Goal: Transaction & Acquisition: Purchase product/service

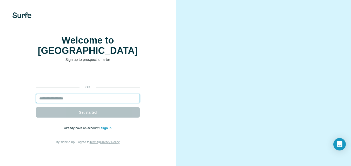
click at [76, 98] on input "email" at bounding box center [88, 98] width 104 height 9
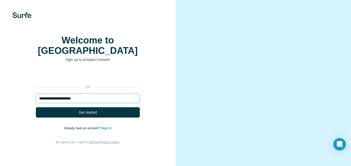
type input "**********"
click at [113, 113] on button "Get started" at bounding box center [88, 112] width 104 height 10
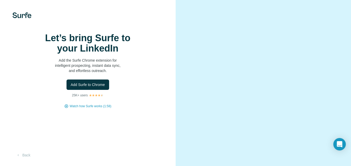
click at [80, 90] on button "Add Surfe to Chrome" at bounding box center [87, 85] width 43 height 10
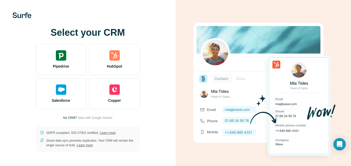
click at [114, 63] on div "HubSpot" at bounding box center [114, 59] width 50 height 31
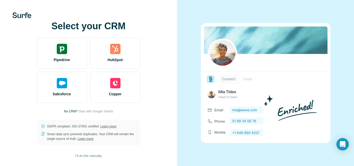
click at [104, 111] on span "Start with Google Sheets" at bounding box center [96, 111] width 35 height 5
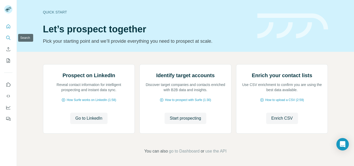
click at [8, 38] on icon "Search" at bounding box center [8, 37] width 5 height 5
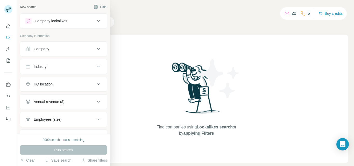
click at [95, 50] on icon at bounding box center [98, 49] width 6 height 6
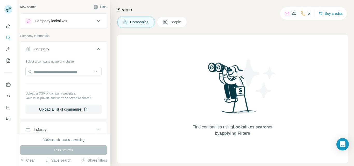
click at [97, 50] on icon at bounding box center [98, 49] width 3 height 2
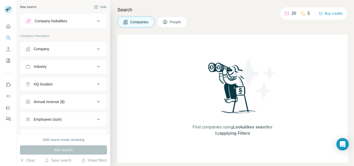
click at [168, 25] on button "People" at bounding box center [172, 22] width 30 height 11
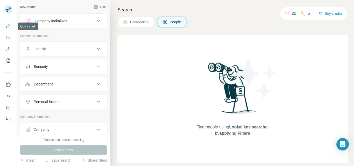
click at [7, 26] on icon "Quick start" at bounding box center [8, 26] width 5 height 5
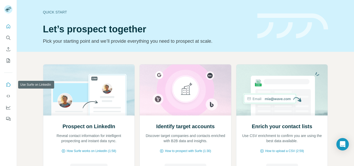
click at [8, 86] on icon "Use Surfe on LinkedIn" at bounding box center [8, 84] width 5 height 5
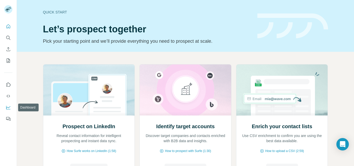
click at [7, 107] on icon "Dashboard" at bounding box center [8, 107] width 5 height 5
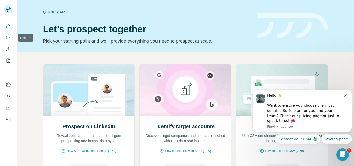
click at [8, 35] on button "Search" at bounding box center [8, 37] width 8 height 9
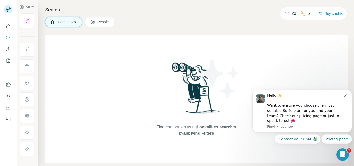
click at [58, 22] on span "Companies" at bounding box center [67, 21] width 19 height 5
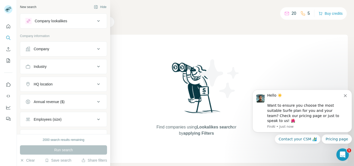
click at [95, 50] on icon at bounding box center [98, 49] width 6 height 6
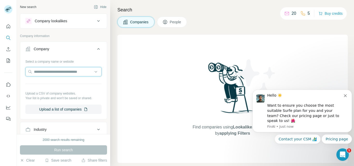
click at [74, 72] on input "text" at bounding box center [63, 71] width 76 height 9
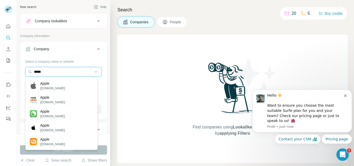
type input "*****"
click at [48, 90] on p "[DOMAIN_NAME]" at bounding box center [52, 88] width 25 height 5
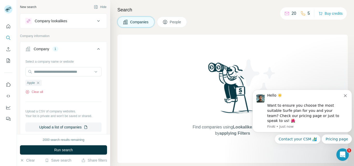
click at [72, 129] on button "Upload a list of companies" at bounding box center [63, 127] width 76 height 9
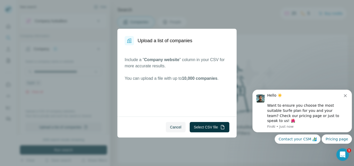
click at [202, 128] on button "Select CSV file" at bounding box center [210, 127] width 40 height 10
click at [174, 126] on span "Cancel" at bounding box center [175, 127] width 11 height 5
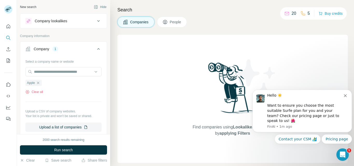
click at [38, 83] on icon "button" at bounding box center [38, 83] width 2 height 2
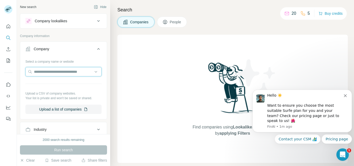
click at [64, 73] on input "text" at bounding box center [63, 71] width 76 height 9
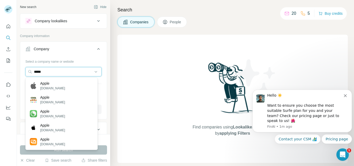
type input "*****"
click at [51, 86] on p "[DOMAIN_NAME]" at bounding box center [52, 88] width 25 height 5
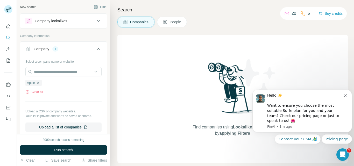
click at [90, 149] on button "Run search" at bounding box center [63, 150] width 87 height 9
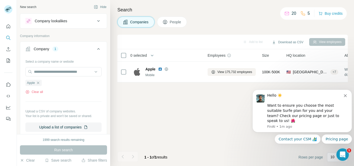
click at [224, 71] on span "View 175,732 employees" at bounding box center [235, 72] width 35 height 5
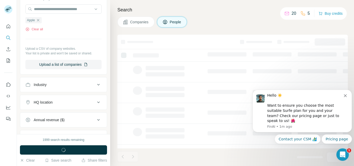
scroll to position [156, 0]
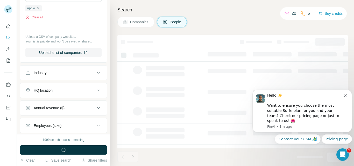
click at [97, 73] on icon at bounding box center [98, 73] width 3 height 2
click at [96, 73] on icon at bounding box center [98, 73] width 6 height 6
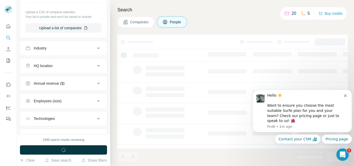
scroll to position [205, 0]
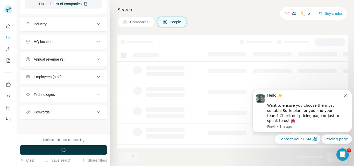
click at [346, 97] on icon "Dismiss notification" at bounding box center [345, 95] width 3 height 3
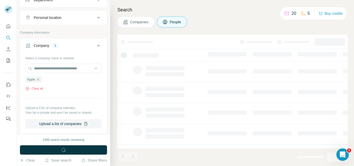
scroll to position [75, 0]
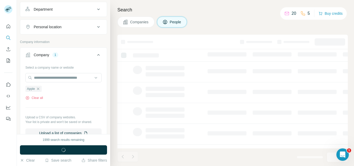
click at [95, 28] on icon at bounding box center [98, 27] width 6 height 6
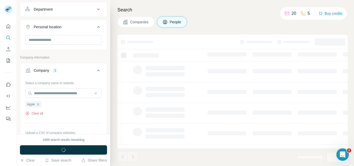
click at [97, 27] on icon at bounding box center [98, 27] width 3 height 2
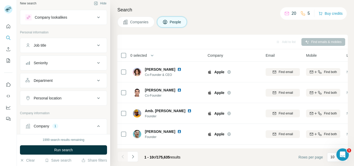
scroll to position [0, 0]
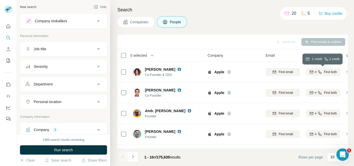
click at [322, 72] on div "Find both" at bounding box center [323, 72] width 34 height 5
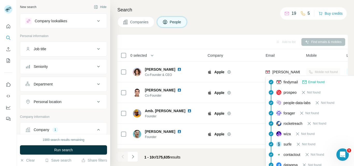
click at [316, 83] on span "Email found" at bounding box center [317, 82] width 16 height 5
click at [290, 83] on span "findymail" at bounding box center [291, 82] width 14 height 5
click at [312, 83] on span "Email found" at bounding box center [317, 82] width 16 height 5
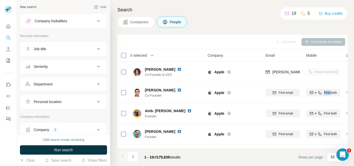
click at [312, 83] on td "Find both" at bounding box center [323, 93] width 40 height 21
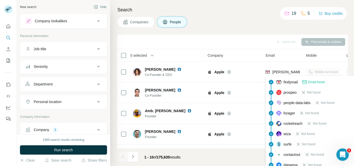
click at [290, 74] on span "[PERSON_NAME][EMAIL_ADDRESS][DOMAIN_NAME]" at bounding box center [318, 72] width 91 height 4
click at [314, 81] on span "Email found" at bounding box center [317, 82] width 16 height 5
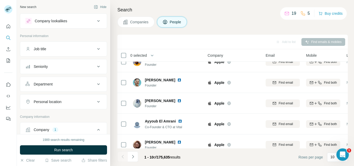
scroll to position [123, 0]
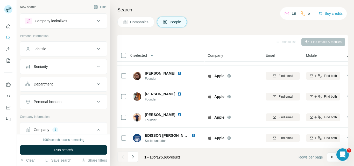
click at [133, 155] on icon "Navigate to next page" at bounding box center [133, 156] width 5 height 5
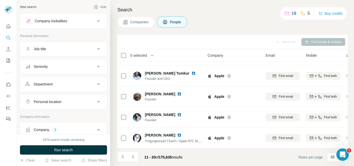
click at [133, 158] on icon "Navigate to next page" at bounding box center [133, 156] width 2 height 3
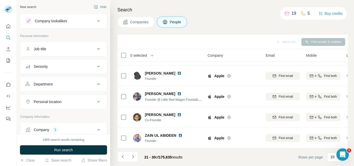
click at [133, 158] on icon "Navigate to next page" at bounding box center [133, 156] width 2 height 3
click at [133, 158] on div at bounding box center [133, 157] width 10 height 10
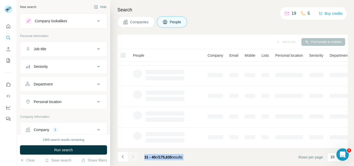
click at [133, 158] on div at bounding box center [133, 157] width 10 height 10
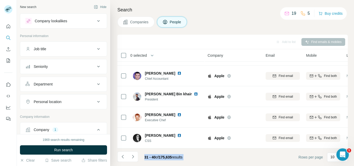
click at [133, 158] on icon "Navigate to next page" at bounding box center [133, 156] width 2 height 3
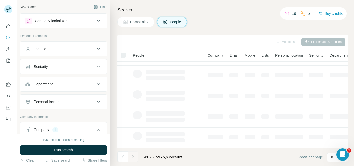
click at [133, 158] on div at bounding box center [133, 157] width 10 height 10
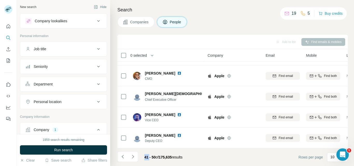
click at [133, 158] on icon "Navigate to next page" at bounding box center [133, 156] width 2 height 3
click at [133, 158] on div at bounding box center [133, 157] width 10 height 10
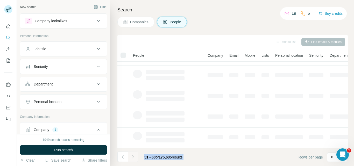
click at [133, 158] on div at bounding box center [133, 157] width 10 height 10
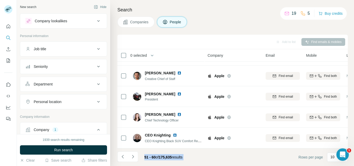
click at [133, 158] on icon "Navigate to next page" at bounding box center [133, 156] width 2 height 3
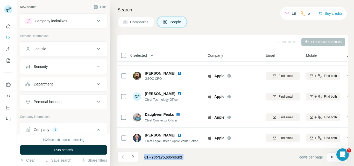
click at [133, 158] on icon "Navigate to next page" at bounding box center [133, 156] width 2 height 3
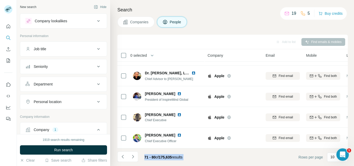
click at [133, 158] on icon "Navigate to next page" at bounding box center [133, 156] width 2 height 3
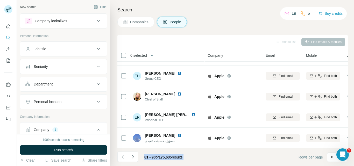
click at [133, 158] on icon "Navigate to next page" at bounding box center [133, 156] width 2 height 3
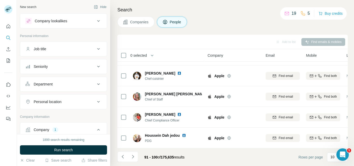
click at [285, 13] on icon at bounding box center [287, 13] width 4 height 2
click at [135, 158] on icon "Navigate to next page" at bounding box center [133, 156] width 5 height 5
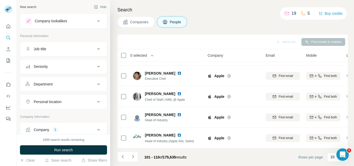
click at [133, 157] on icon "Navigate to next page" at bounding box center [133, 156] width 5 height 5
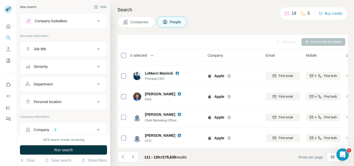
click at [133, 157] on icon "Navigate to next page" at bounding box center [133, 156] width 5 height 5
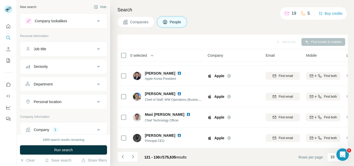
click at [133, 156] on icon "Navigate to next page" at bounding box center [133, 156] width 5 height 5
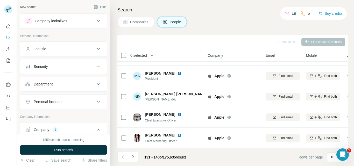
click at [133, 156] on icon "Navigate to next page" at bounding box center [133, 156] width 5 height 5
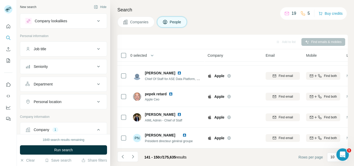
click at [95, 50] on icon at bounding box center [98, 49] width 6 height 6
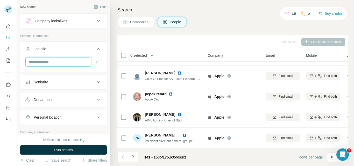
click at [72, 63] on input "text" at bounding box center [58, 61] width 66 height 9
type input "**"
drag, startPoint x: 50, startPoint y: 63, endPoint x: 12, endPoint y: 58, distance: 38.2
click at [13, 58] on div "New search Hide Company lookalikes Personal information Job title ** Seniority …" at bounding box center [177, 83] width 354 height 166
click at [134, 158] on icon "Navigate to next page" at bounding box center [133, 156] width 5 height 5
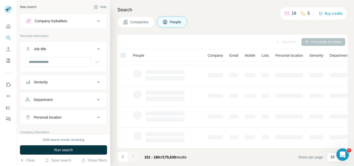
click at [134, 158] on div at bounding box center [133, 157] width 10 height 10
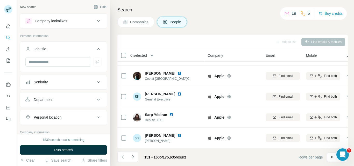
click at [134, 158] on icon "Navigate to next page" at bounding box center [133, 156] width 5 height 5
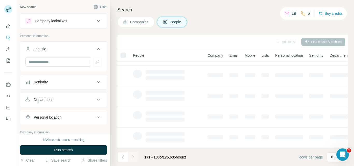
click at [134, 158] on div at bounding box center [133, 157] width 10 height 10
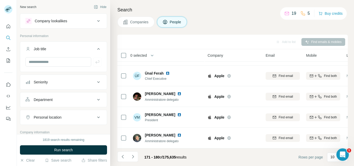
click at [132, 157] on icon "Navigate to next page" at bounding box center [133, 156] width 5 height 5
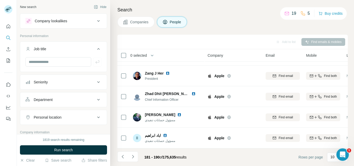
click at [132, 157] on icon "Navigate to next page" at bounding box center [133, 156] width 5 height 5
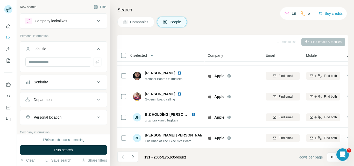
click at [331, 158] on p "10" at bounding box center [333, 157] width 4 height 5
click at [336, 117] on p "60" at bounding box center [334, 117] width 4 height 5
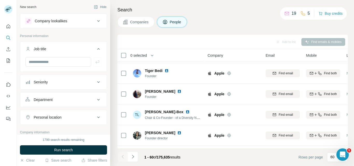
scroll to position [512, 0]
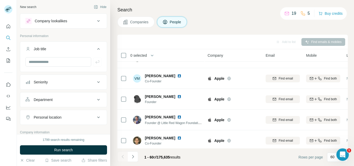
click at [134, 158] on icon "Navigate to next page" at bounding box center [133, 156] width 5 height 5
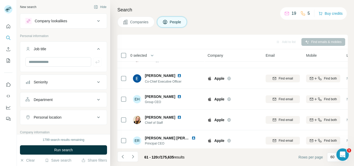
click at [334, 157] on p "60" at bounding box center [333, 157] width 4 height 5
type input "***"
click at [132, 158] on icon "Navigate to next page" at bounding box center [133, 156] width 5 height 5
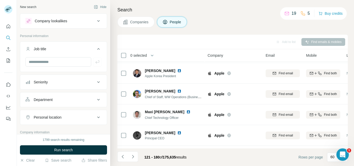
scroll to position [512, 0]
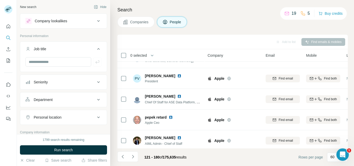
click at [135, 155] on icon "Navigate to next page" at bounding box center [133, 156] width 5 height 5
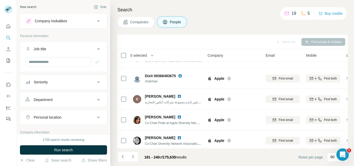
click at [133, 156] on icon "Navigate to next page" at bounding box center [133, 156] width 2 height 3
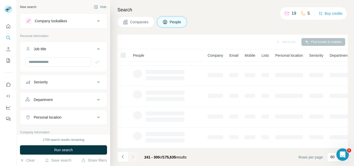
scroll to position [123, 0]
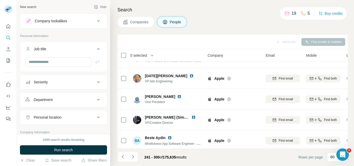
click at [133, 156] on icon "Navigate to next page" at bounding box center [133, 156] width 2 height 3
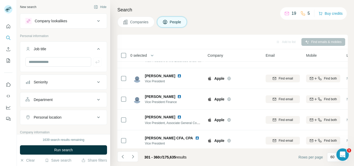
click at [133, 156] on icon "Navigate to next page" at bounding box center [133, 156] width 2 height 3
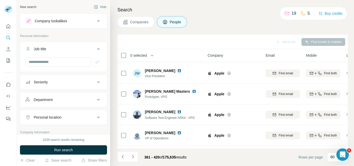
scroll to position [512, 0]
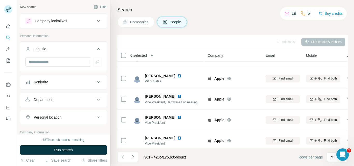
click at [334, 159] on p "60" at bounding box center [333, 157] width 4 height 5
type input "****"
click at [134, 158] on icon "Navigate to next page" at bounding box center [133, 156] width 5 height 5
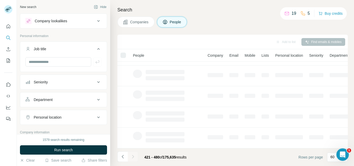
scroll to position [123, 0]
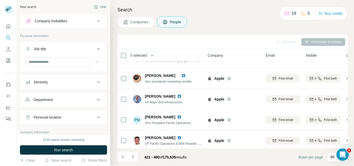
click at [133, 157] on icon "Navigate to next page" at bounding box center [133, 156] width 2 height 3
click at [133, 156] on icon "Navigate to next page" at bounding box center [133, 156] width 5 height 5
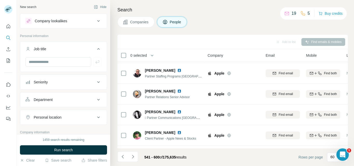
scroll to position [512, 0]
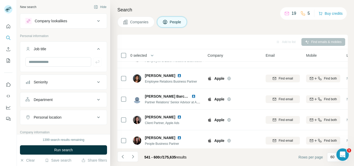
click at [133, 156] on icon "Navigate to next page" at bounding box center [133, 156] width 5 height 5
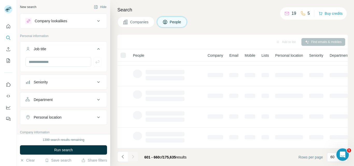
scroll to position [123, 0]
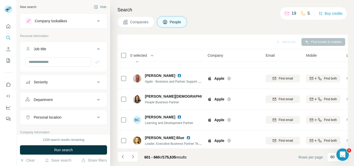
click at [133, 156] on icon "Navigate to next page" at bounding box center [133, 156] width 5 height 5
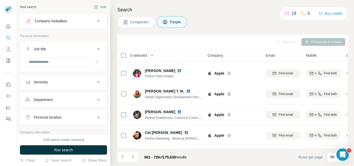
scroll to position [512, 0]
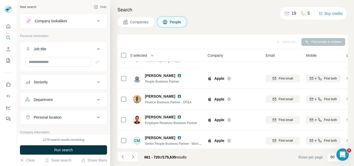
click at [133, 156] on icon "Navigate to next page" at bounding box center [133, 156] width 5 height 5
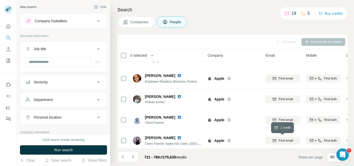
click at [281, 143] on span "Find email" at bounding box center [286, 141] width 14 height 5
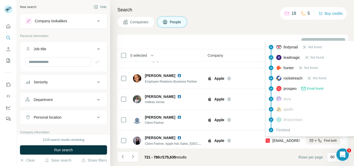
click at [308, 88] on span "Email found" at bounding box center [315, 88] width 16 height 5
click at [292, 88] on span "prospeo" at bounding box center [290, 88] width 13 height 5
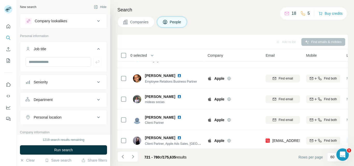
click at [332, 15] on button "Buy credits" at bounding box center [331, 13] width 24 height 7
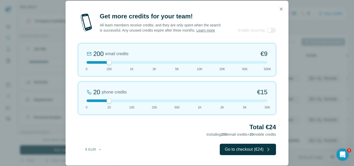
click at [100, 66] on div "200 email credits €9 0 200 1K 2K 5K 10K 20K 50K 500K" at bounding box center [177, 59] width 198 height 33
click at [101, 64] on div at bounding box center [177, 62] width 181 height 3
drag, startPoint x: 107, startPoint y: 63, endPoint x: 109, endPoint y: 80, distance: 16.5
click at [100, 64] on div at bounding box center [177, 62] width 181 height 3
click at [252, 152] on button "Go to checkout (€24)" at bounding box center [248, 149] width 56 height 11
